Goal: Task Accomplishment & Management: Complete application form

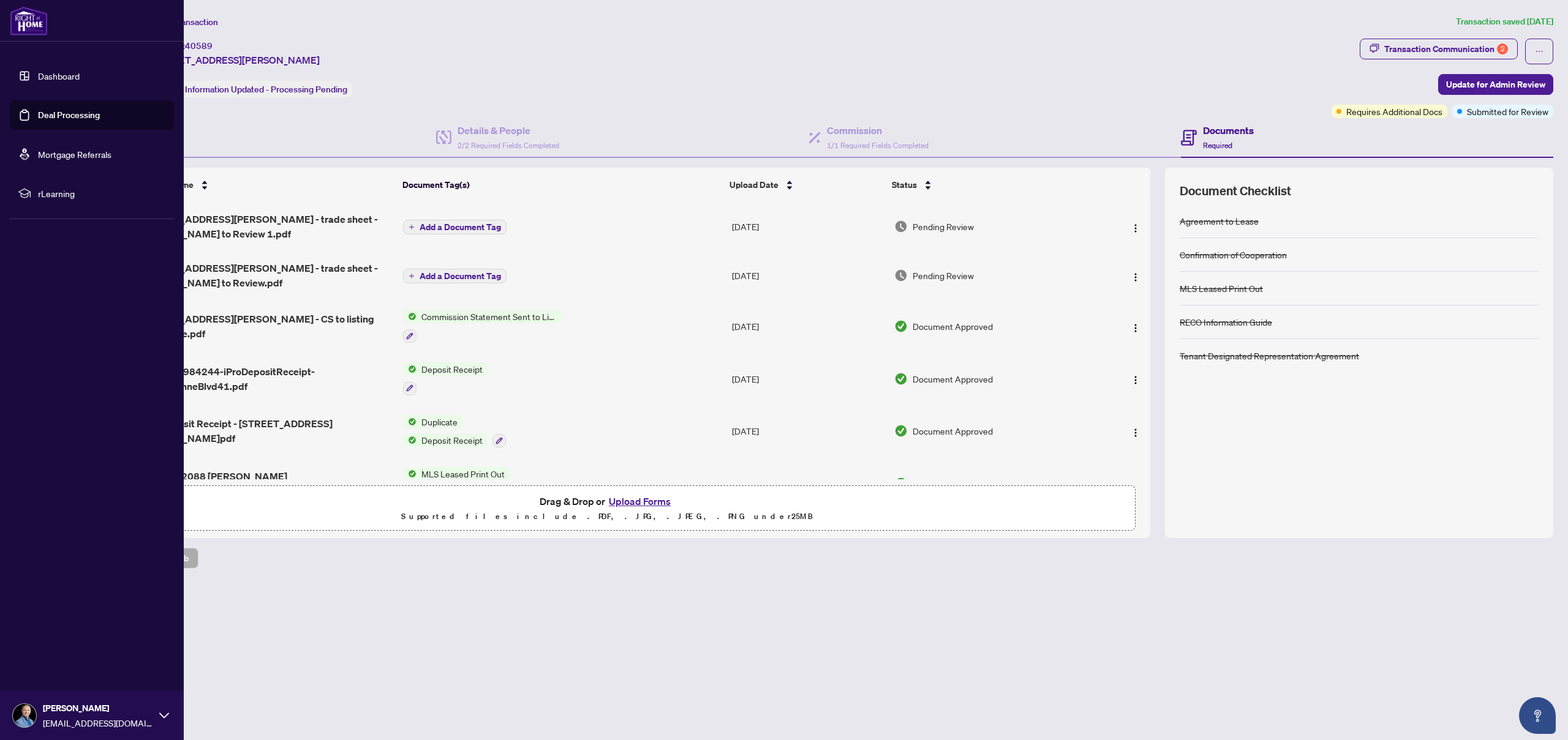
click at [38, 119] on link "Deal Processing" at bounding box center [69, 116] width 62 height 11
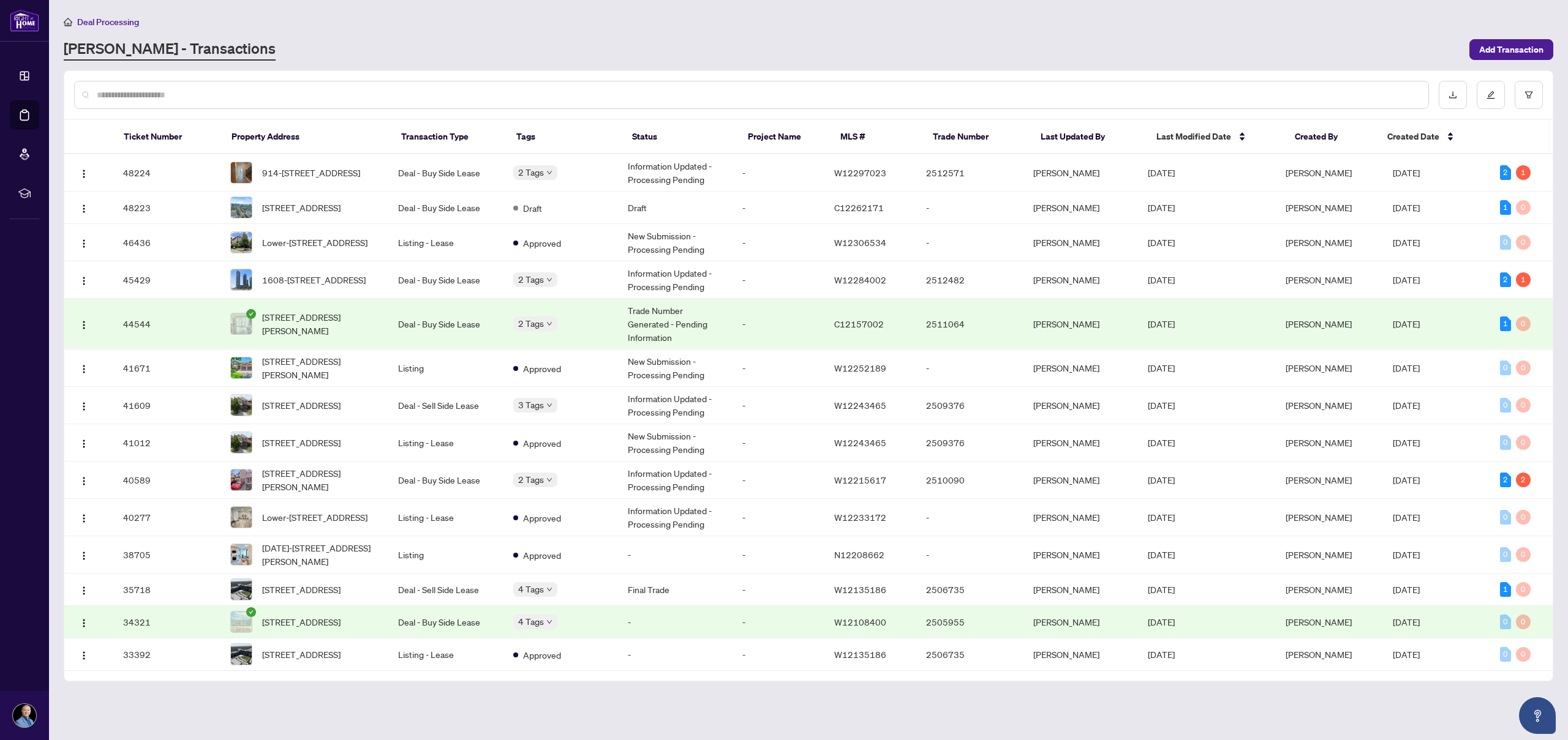
click at [915, 64] on main "Deal Processing [PERSON_NAME] - Transactions Add Transaction Ticket Number Prop…" at bounding box center [808, 370] width 1518 height 740
click at [302, 214] on span "[STREET_ADDRESS]" at bounding box center [301, 207] width 78 height 13
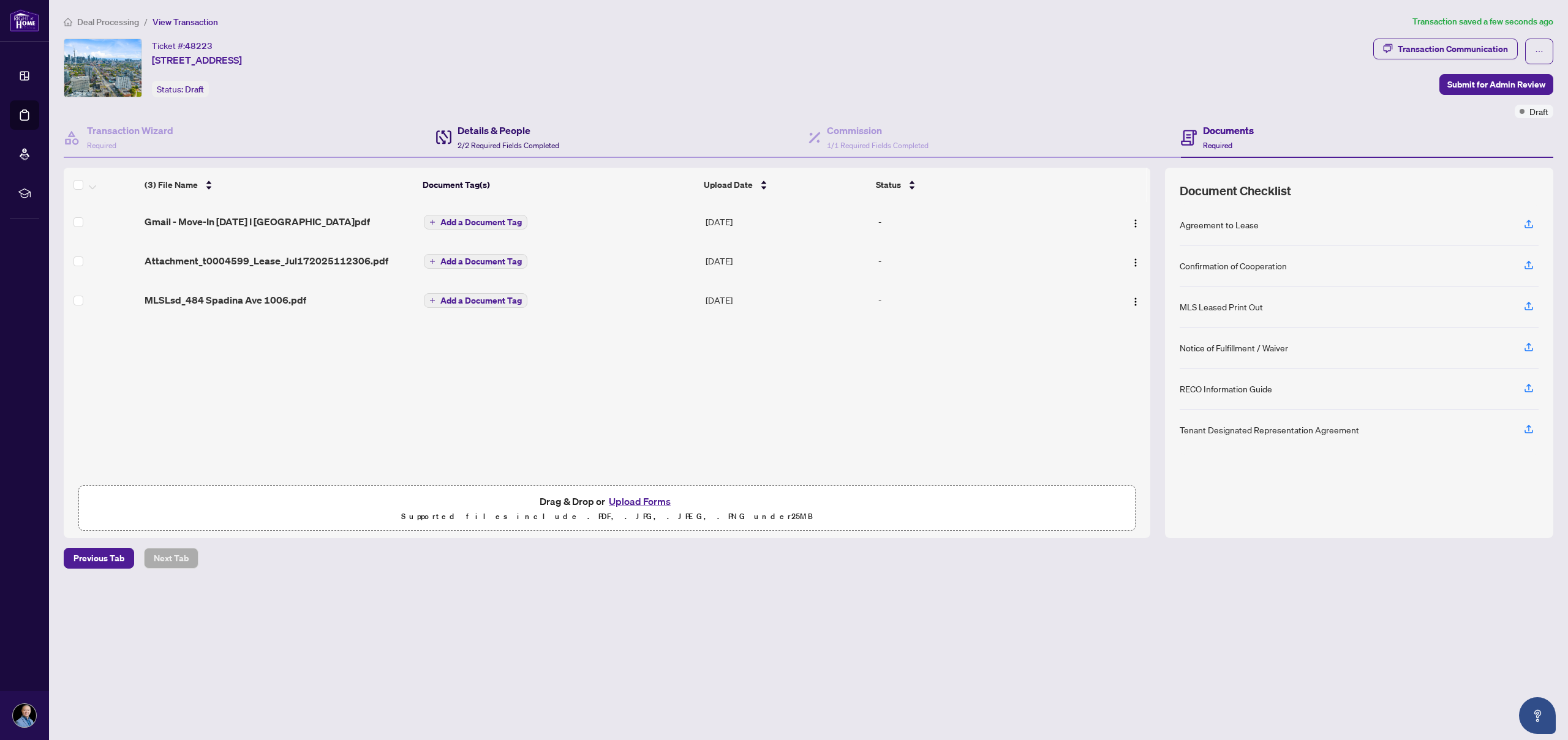
click at [493, 131] on h4 "Details & People" at bounding box center [508, 130] width 101 height 14
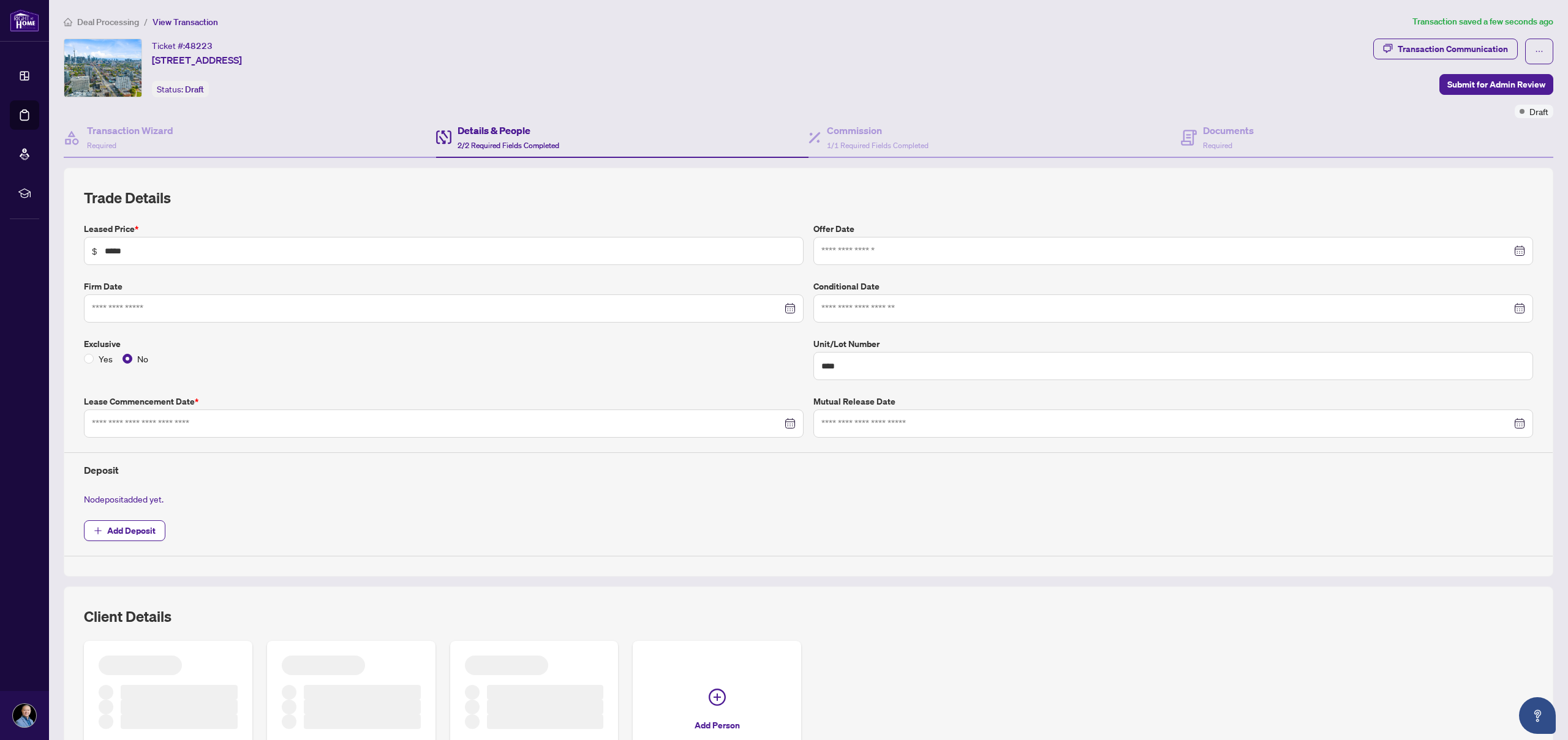
type input "**********"
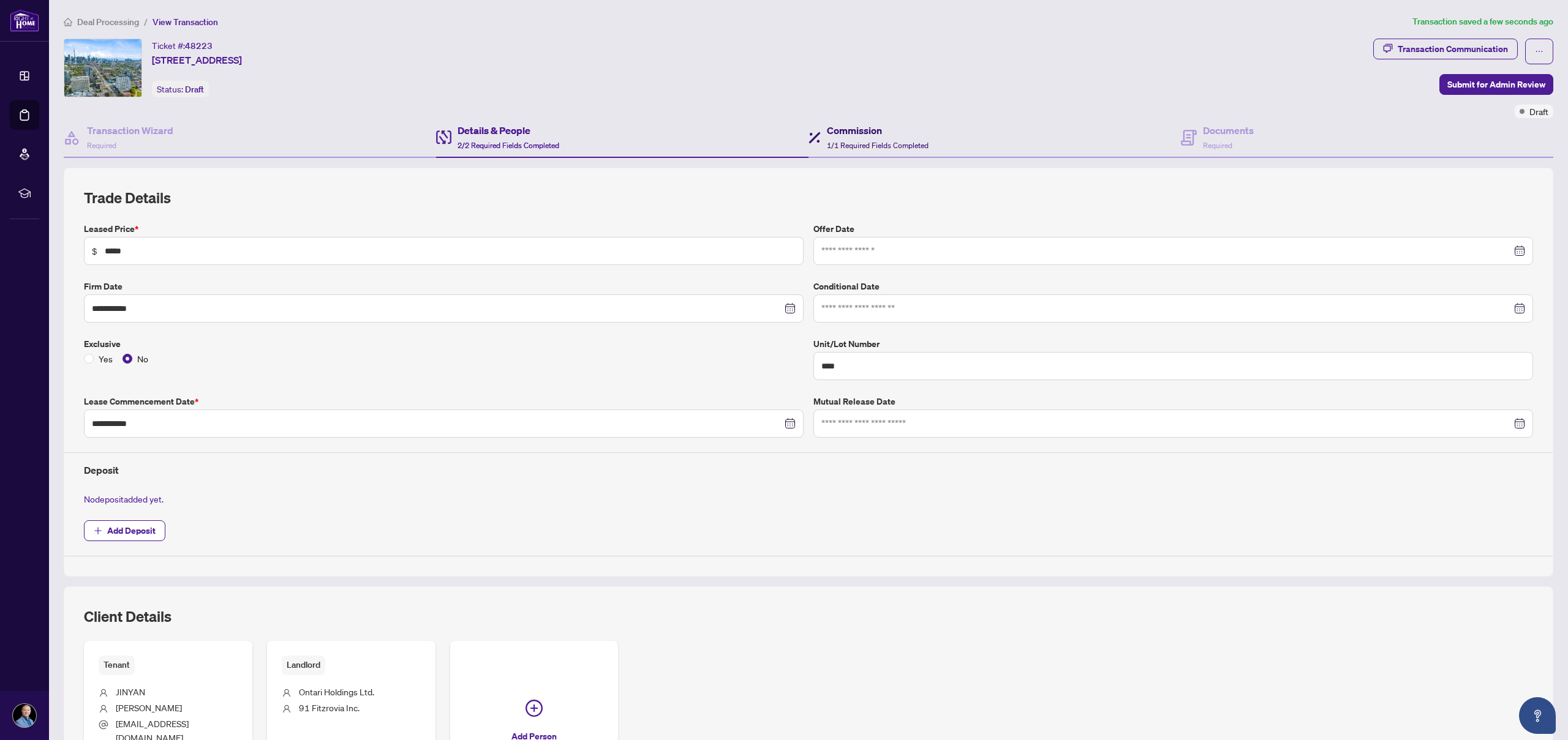
click at [843, 141] on span "1/1 Required Fields Completed" at bounding box center [878, 145] width 101 height 10
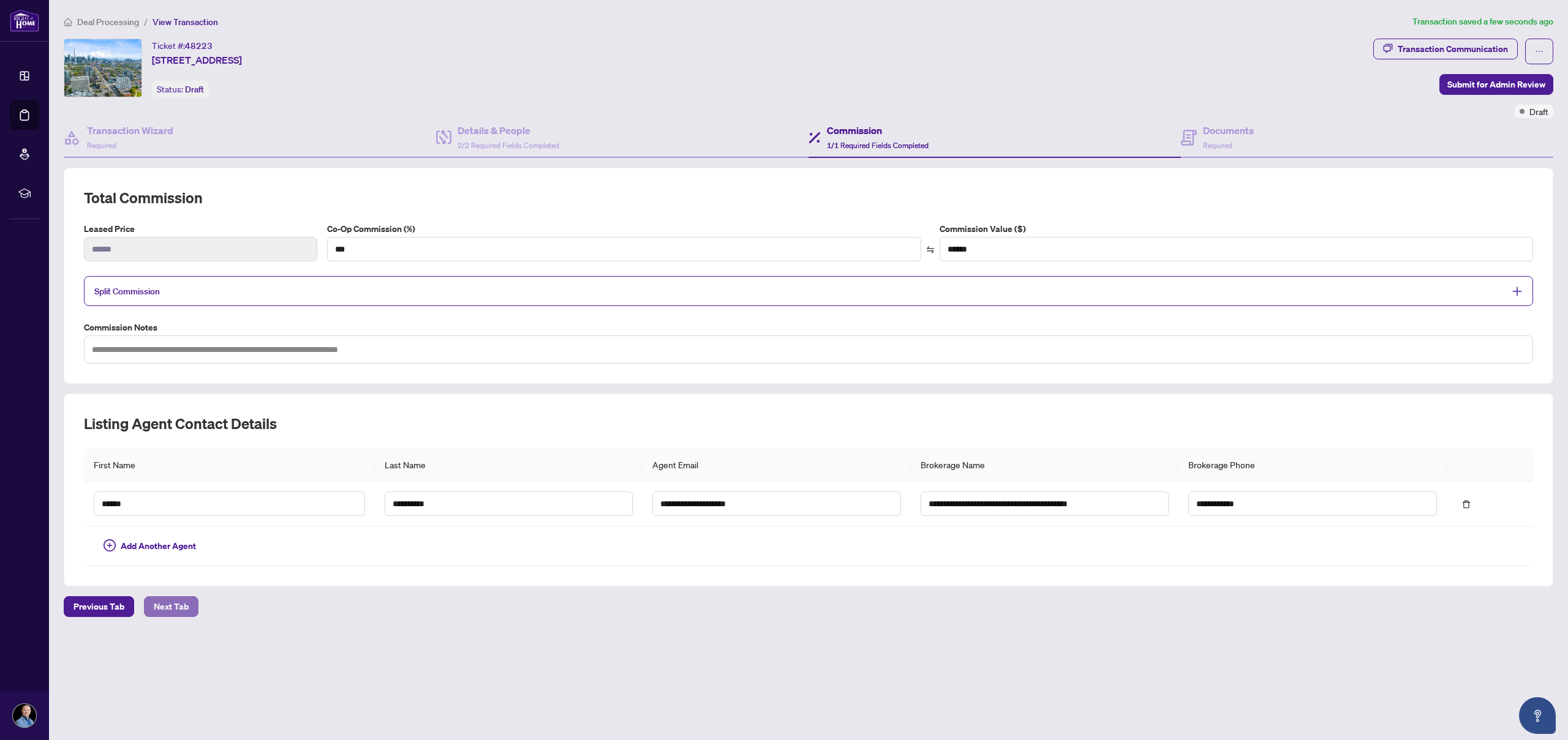
click at [167, 607] on span "Next Tab" at bounding box center [171, 606] width 35 height 19
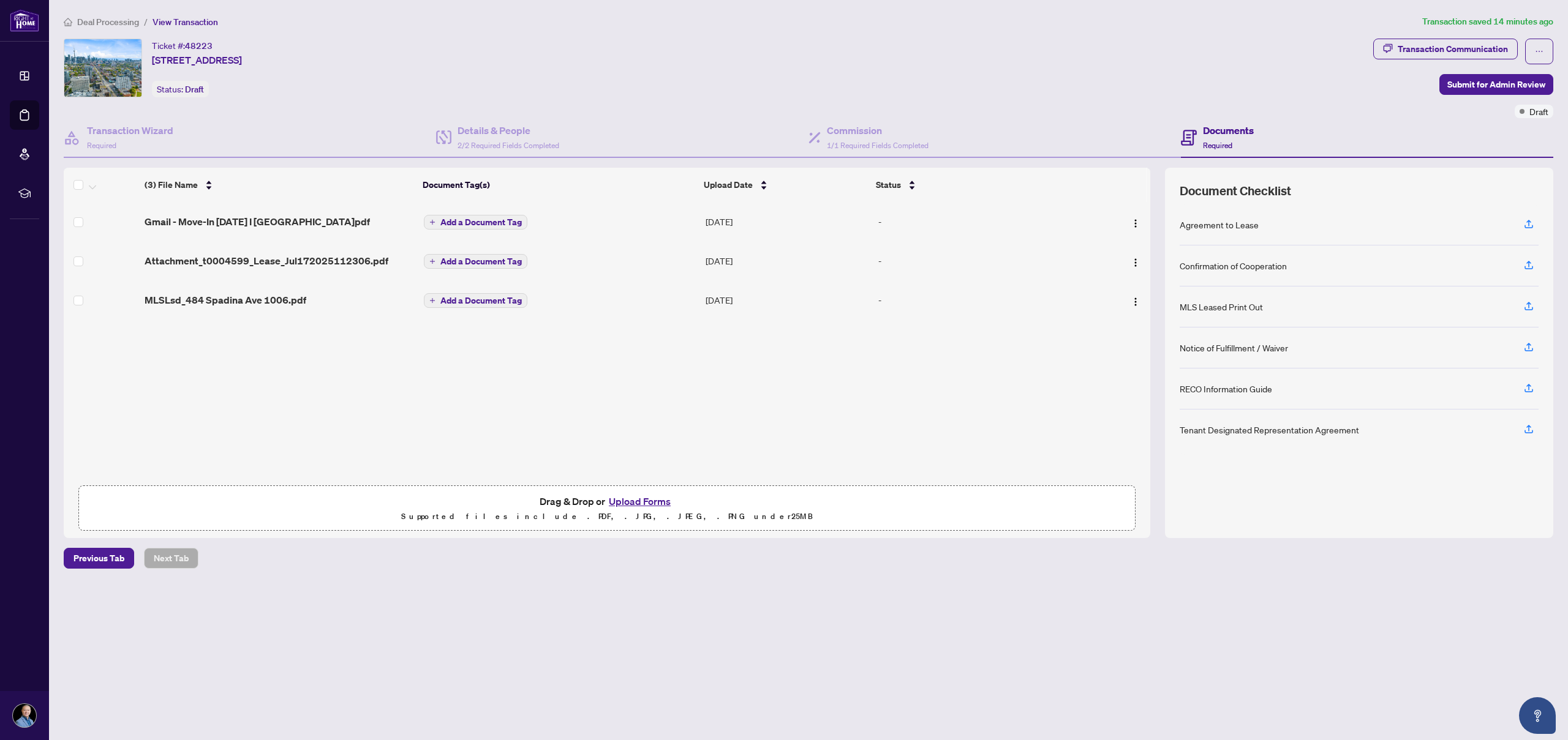
click at [1209, 62] on div "Ticket #: 48223 [STREET_ADDRESS] Status: Draft" at bounding box center [716, 67] width 1304 height 58
